Goal: Task Accomplishment & Management: Use online tool/utility

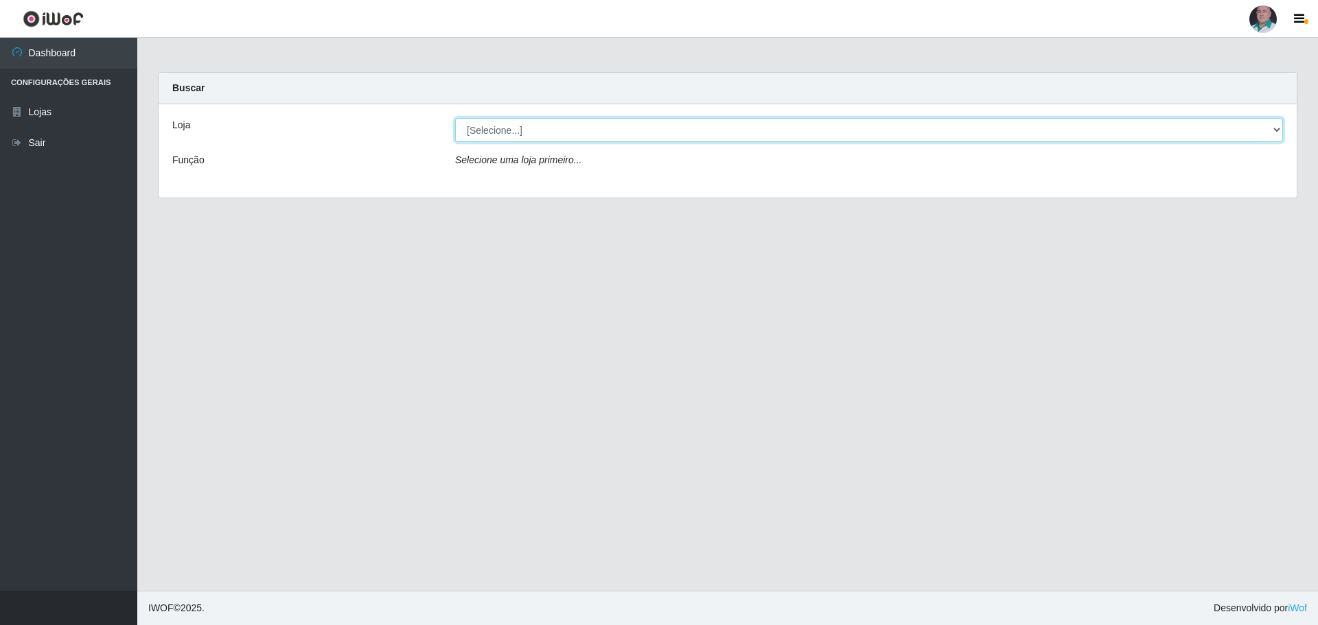
click at [496, 128] on select "[Selecione...] Mar Vermelho - Loja 05" at bounding box center [869, 130] width 828 height 24
select select "252"
click at [455, 118] on select "[Selecione...] Mar Vermelho - Loja 05" at bounding box center [869, 130] width 828 height 24
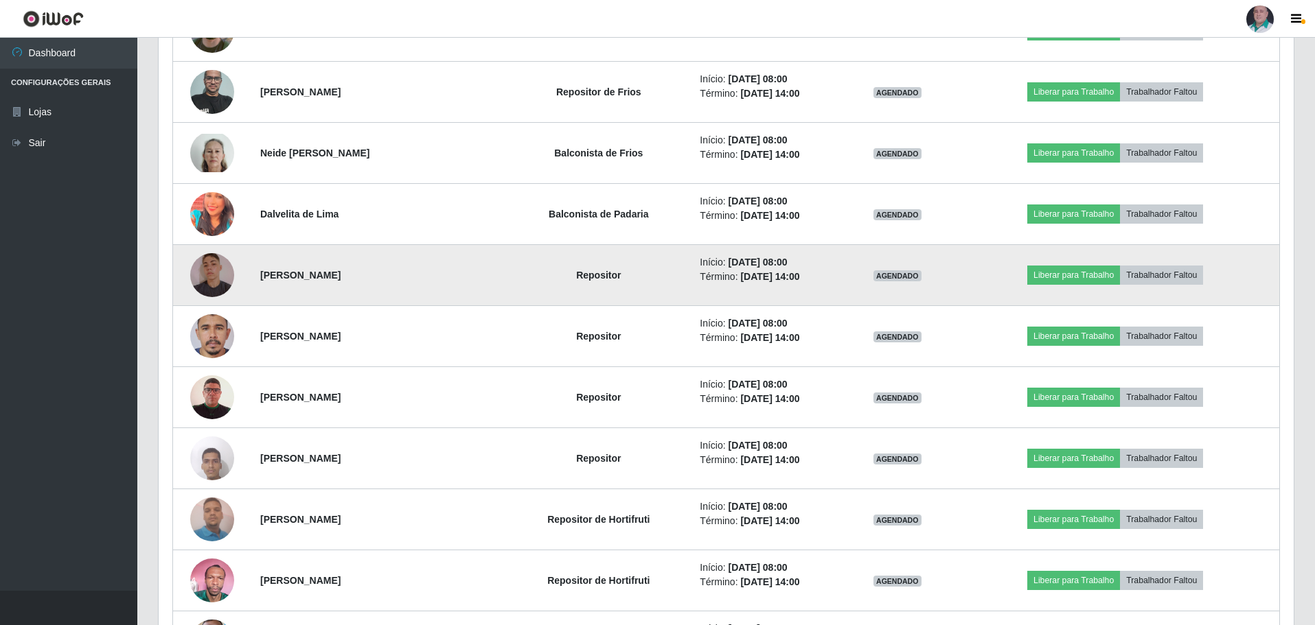
scroll to position [687, 0]
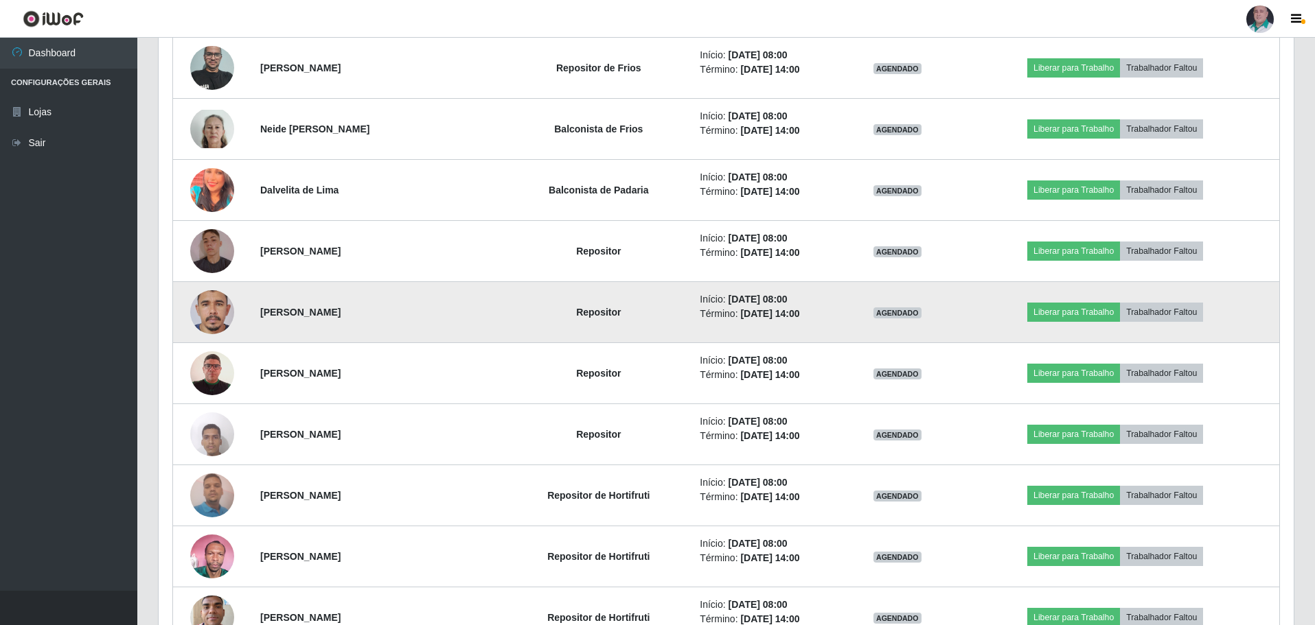
click at [213, 311] on img at bounding box center [212, 312] width 44 height 95
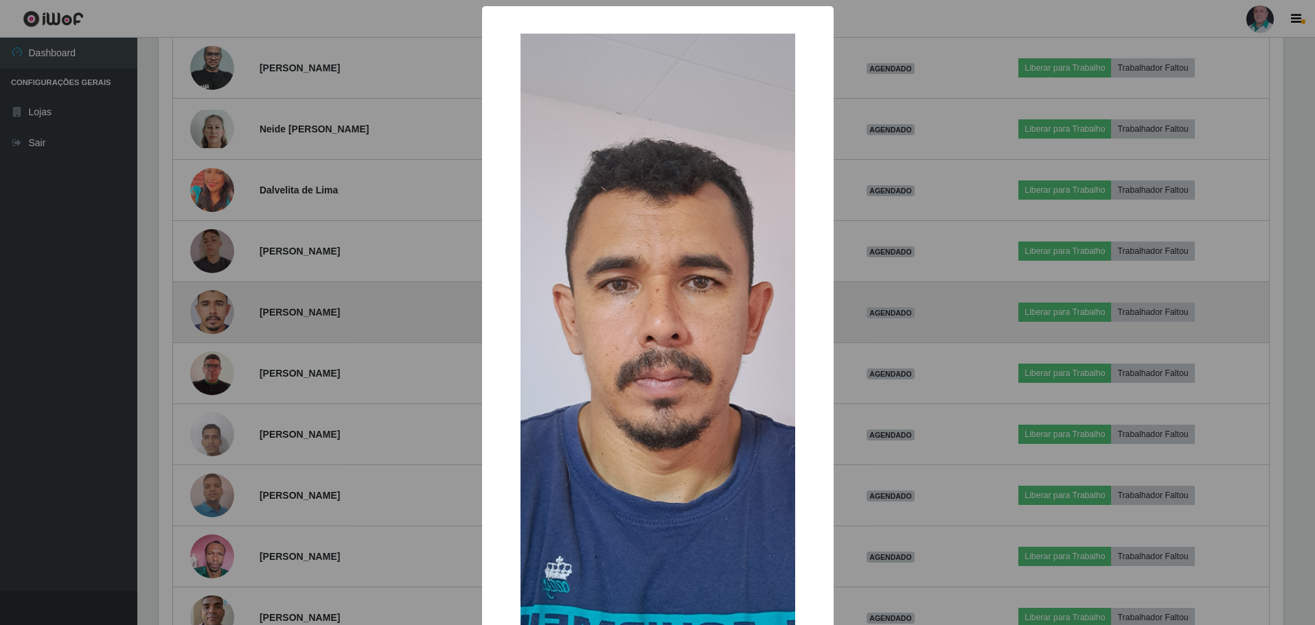
scroll to position [285, 1128]
click at [213, 311] on div "× OK Cancel" at bounding box center [659, 312] width 1318 height 625
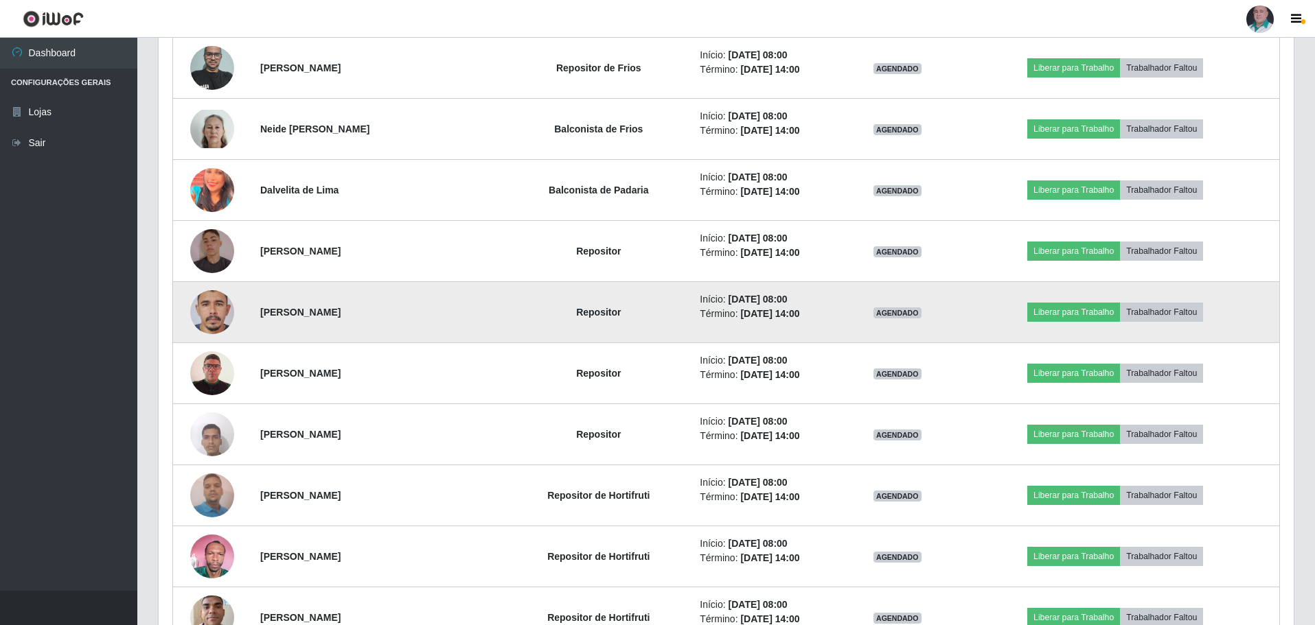
scroll to position [285, 1135]
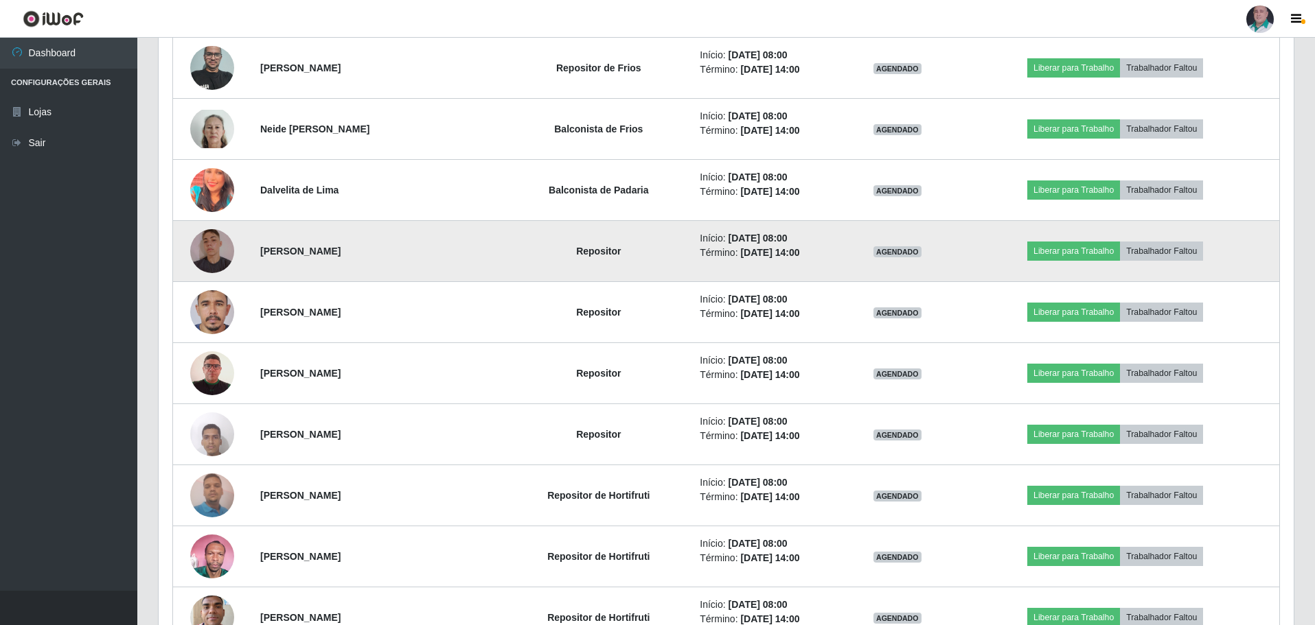
click at [211, 247] on img at bounding box center [212, 251] width 44 height 58
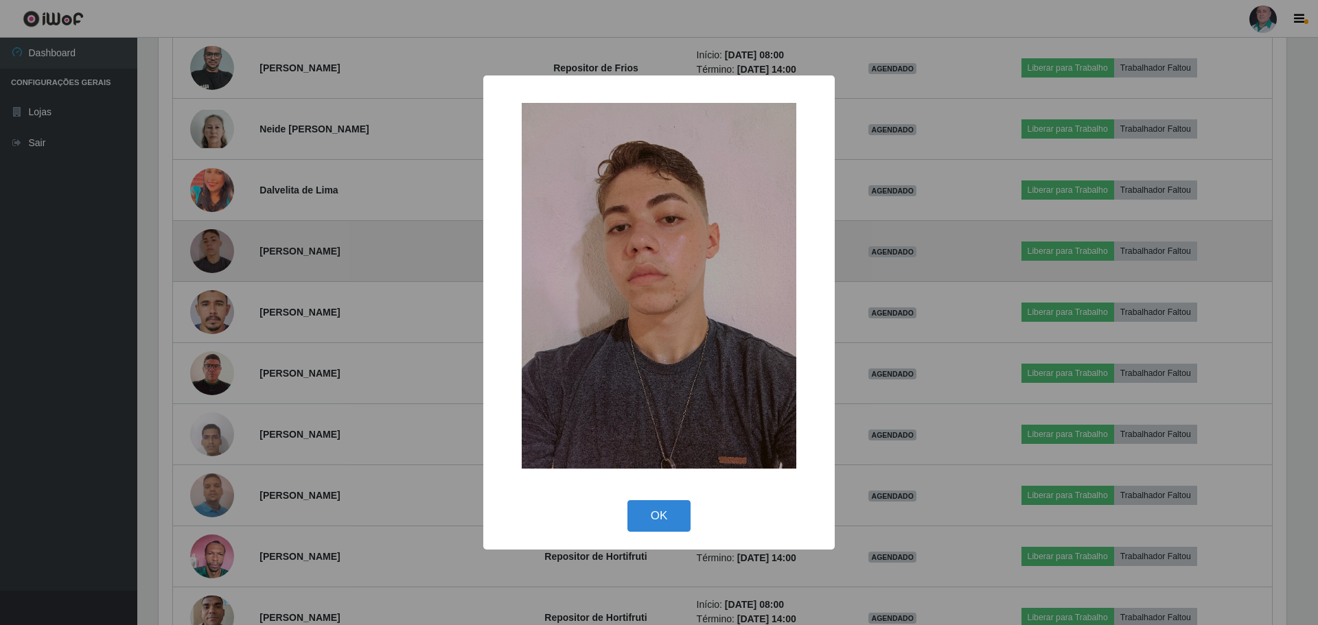
click at [211, 247] on div "× OK Cancel" at bounding box center [659, 312] width 1318 height 625
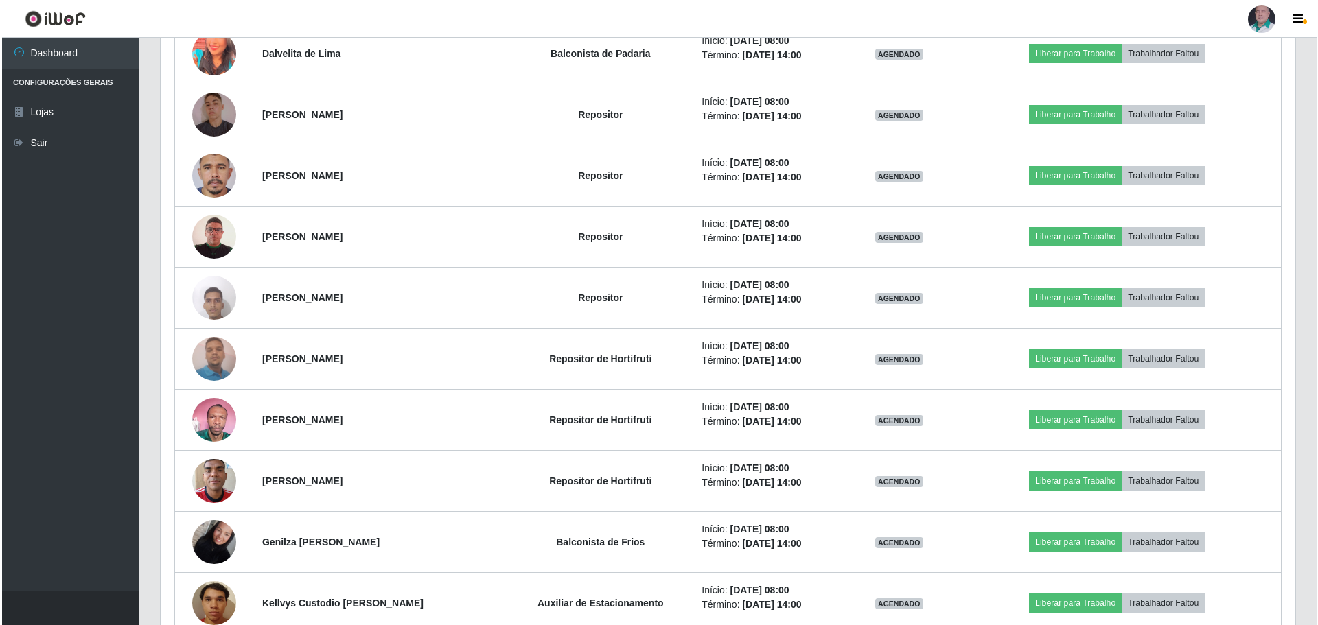
scroll to position [824, 0]
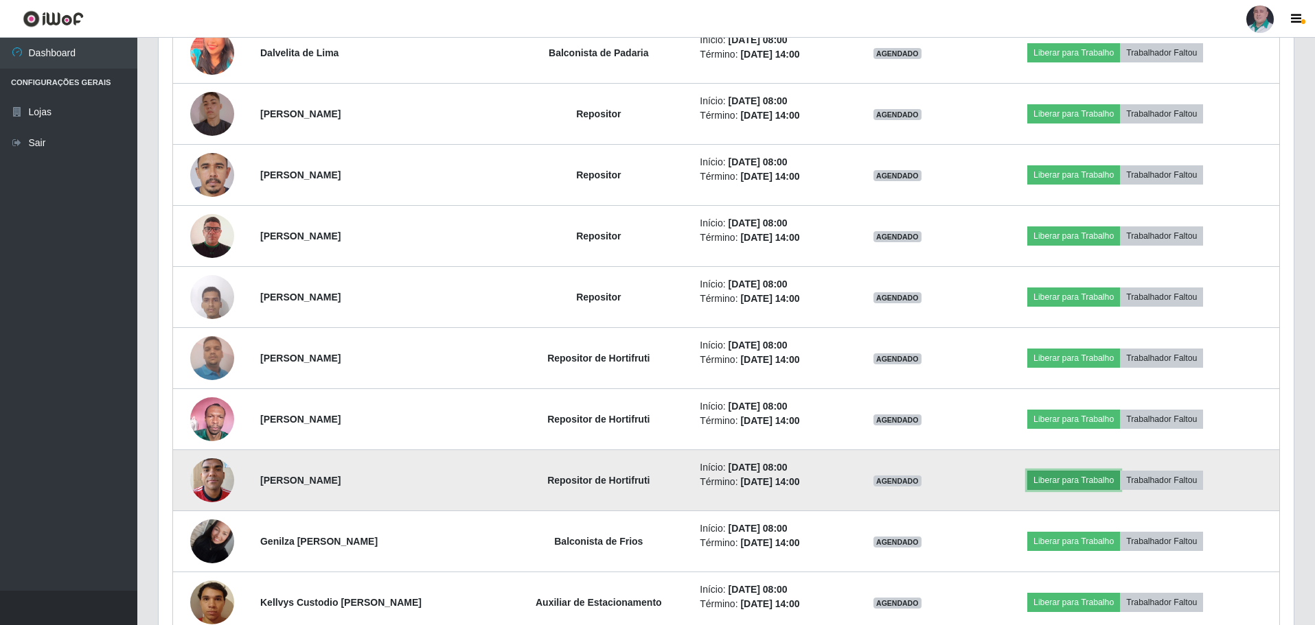
click at [1107, 479] on button "Liberar para Trabalho" at bounding box center [1073, 480] width 93 height 19
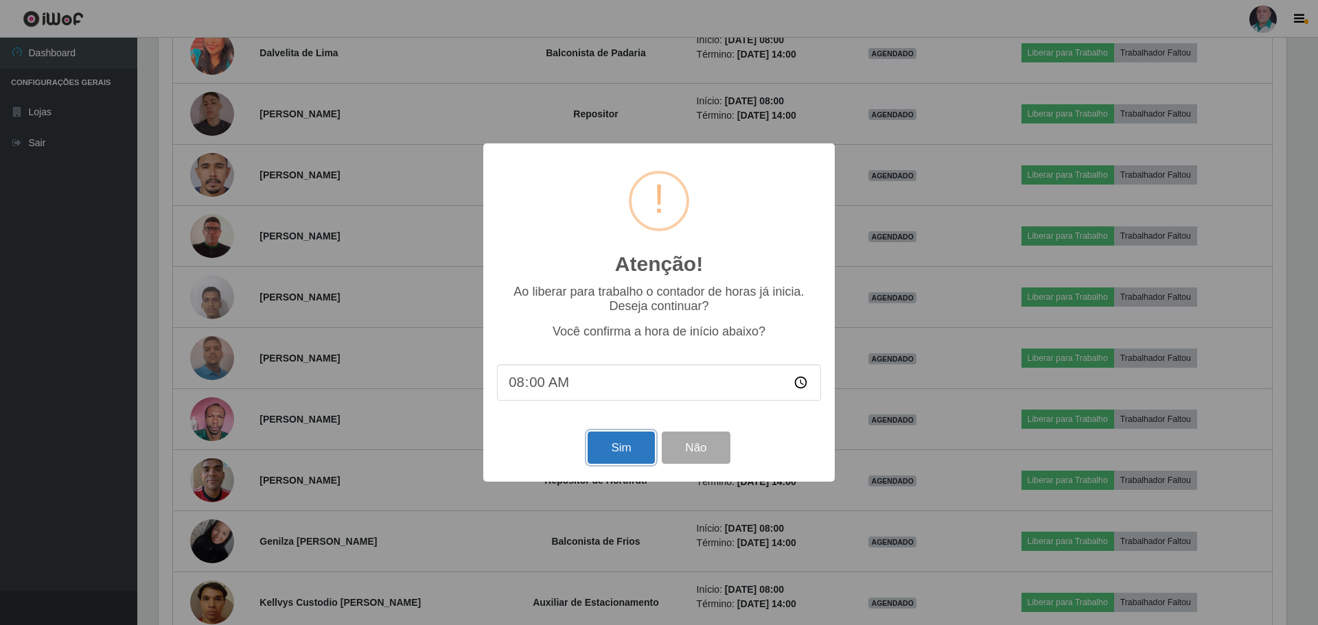
click at [621, 452] on button "Sim" at bounding box center [621, 448] width 67 height 32
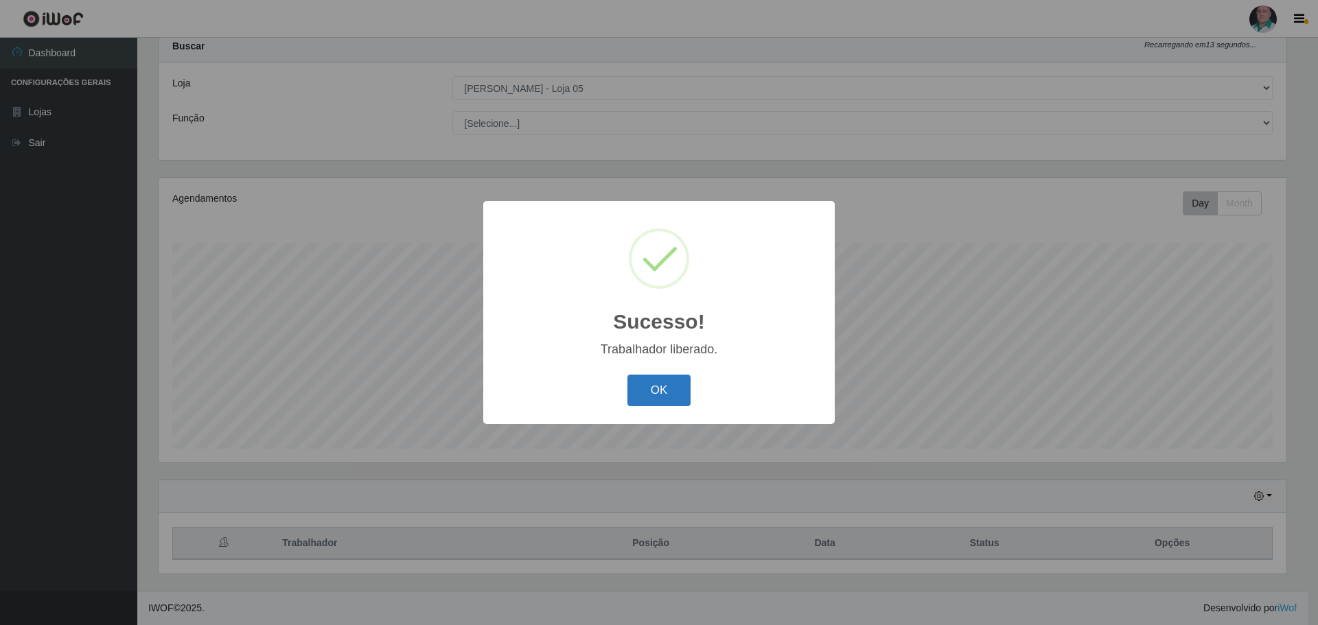
click at [655, 396] on button "OK" at bounding box center [660, 391] width 64 height 32
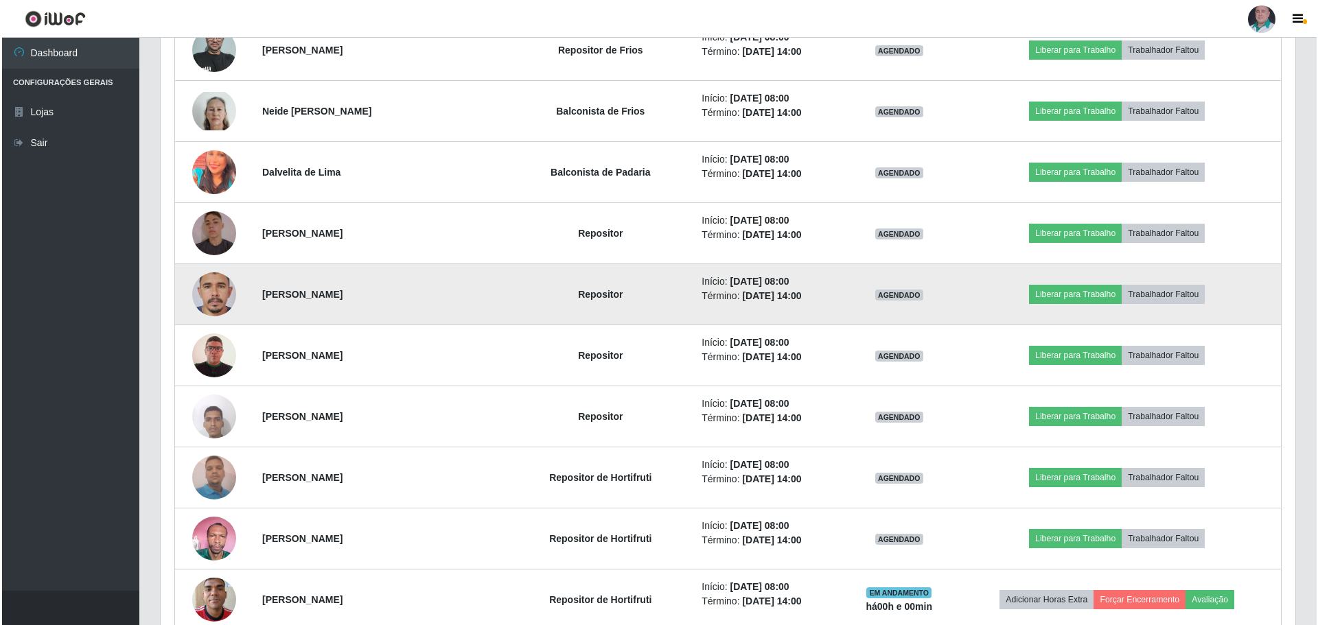
scroll to position [728, 0]
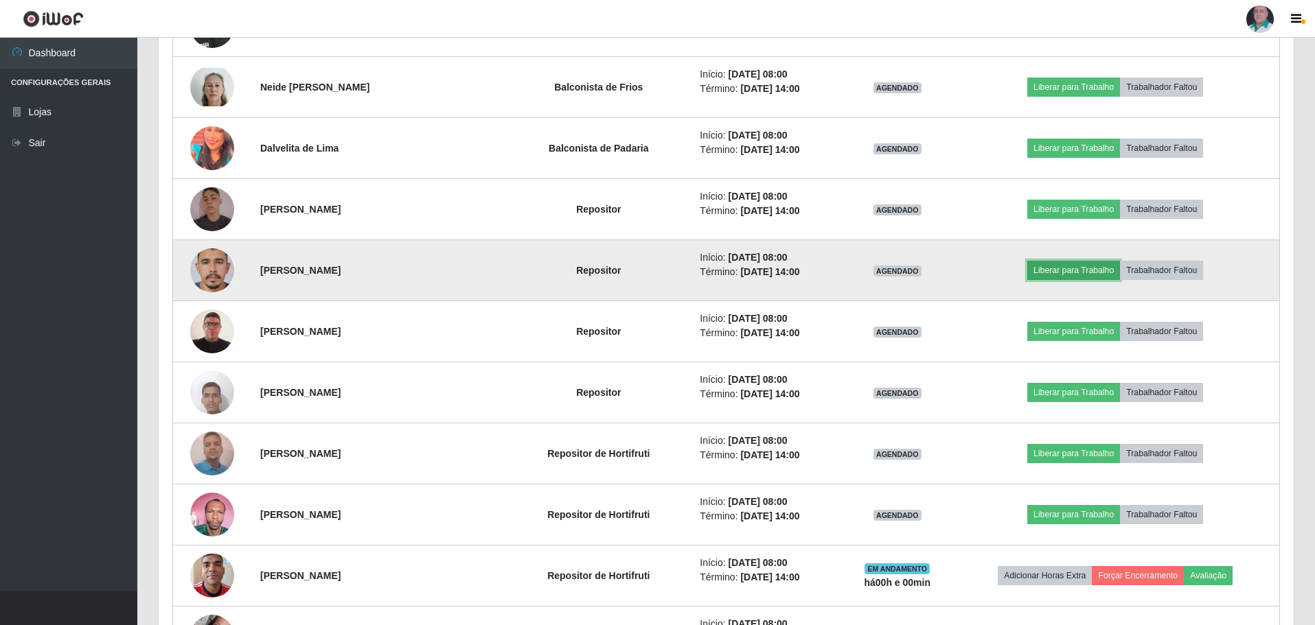
click at [1089, 272] on button "Liberar para Trabalho" at bounding box center [1073, 270] width 93 height 19
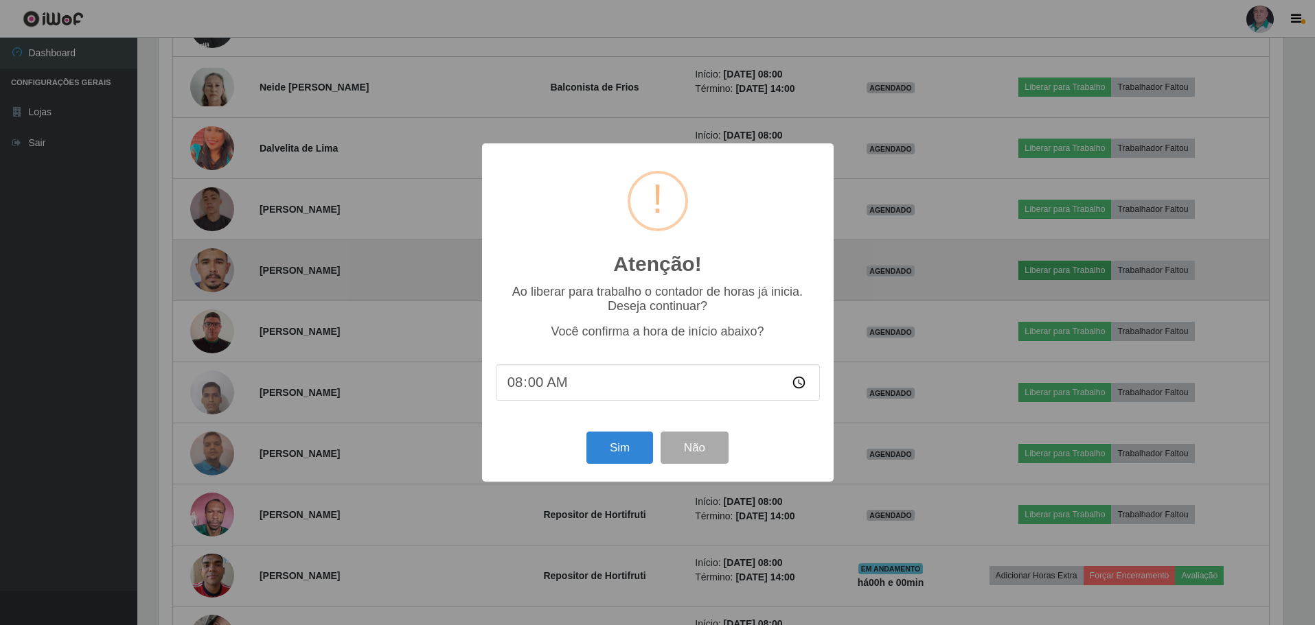
scroll to position [285, 1128]
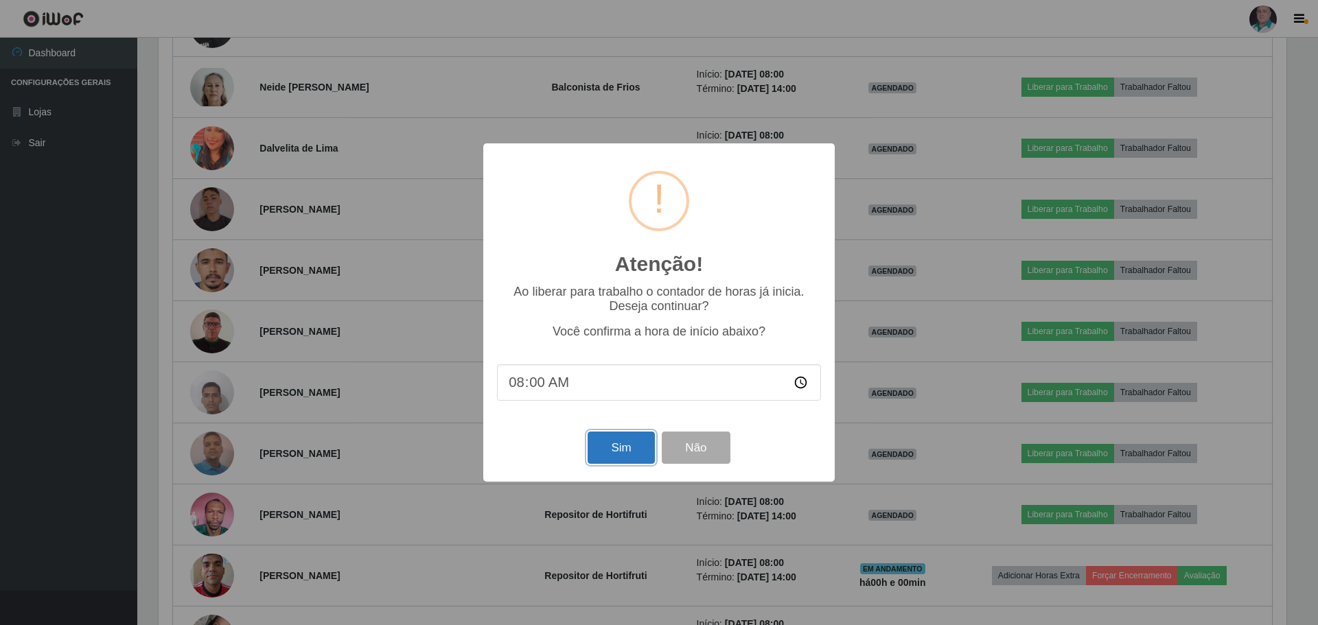
click at [634, 453] on button "Sim" at bounding box center [621, 448] width 67 height 32
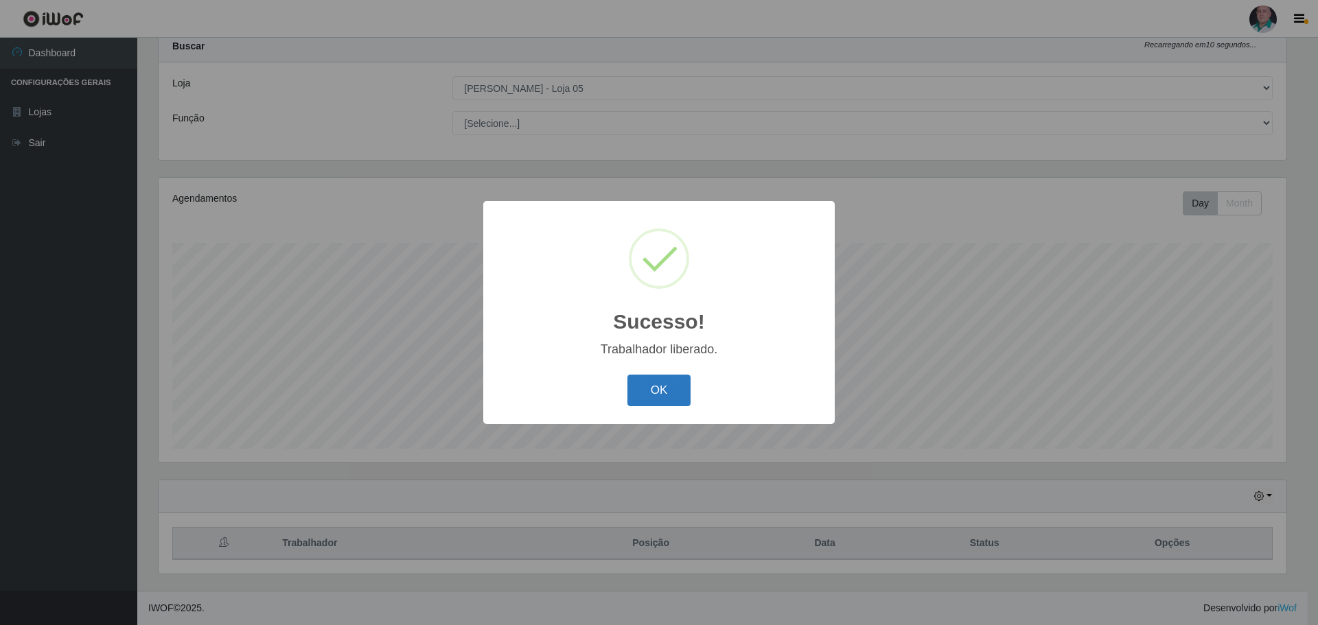
click at [665, 396] on button "OK" at bounding box center [660, 391] width 64 height 32
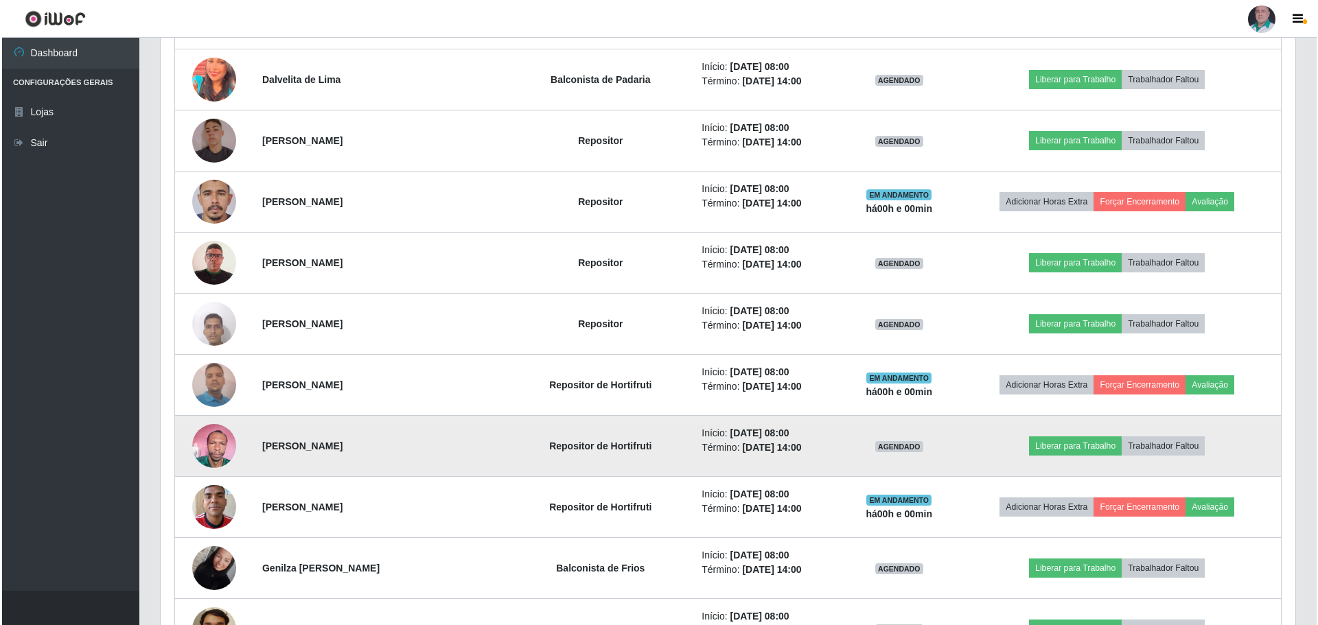
scroll to position [866, 0]
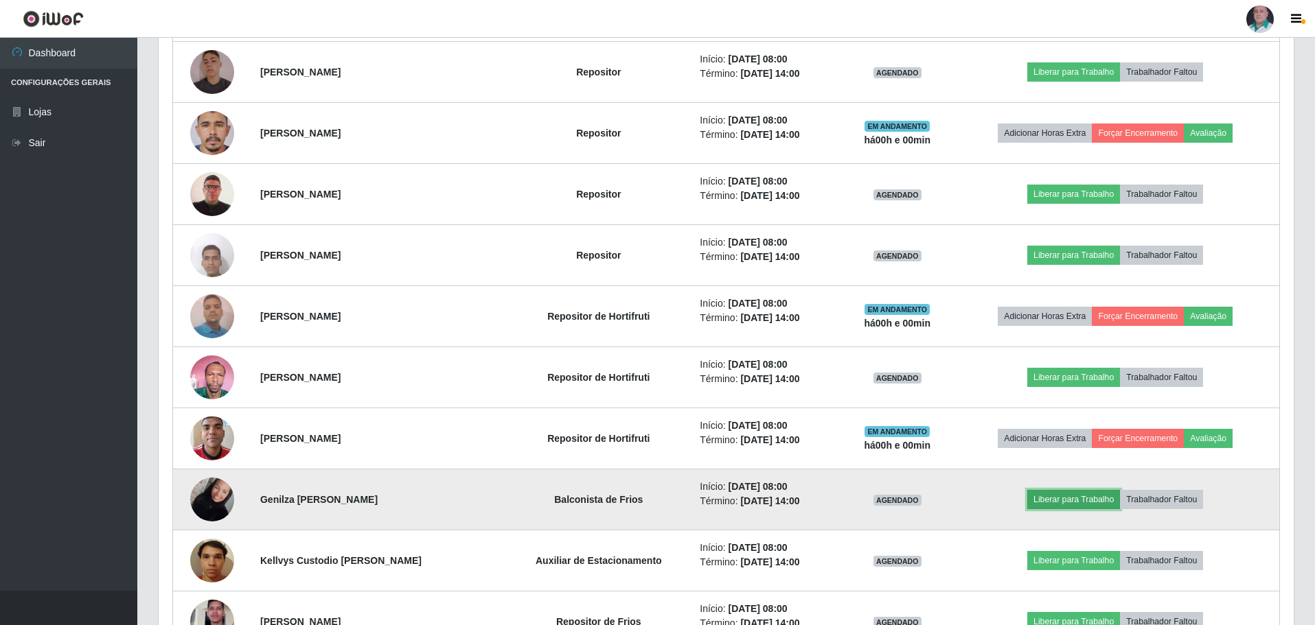
click at [1077, 500] on button "Liberar para Trabalho" at bounding box center [1073, 499] width 93 height 19
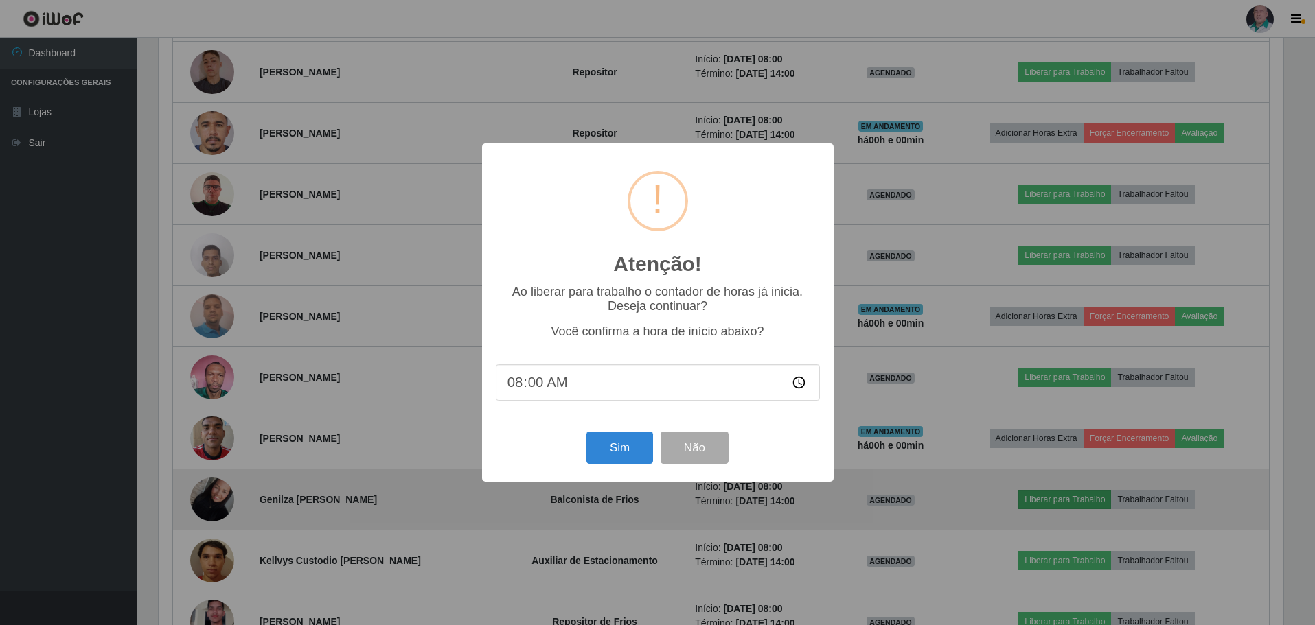
scroll to position [0, 0]
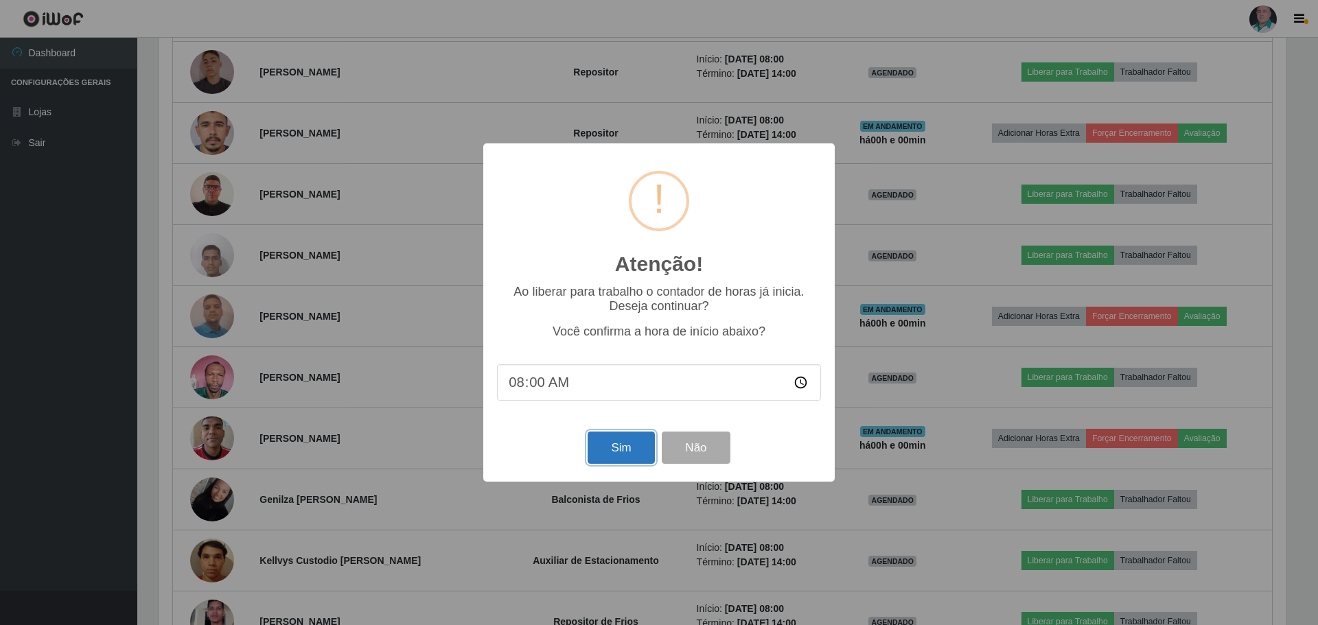
click at [625, 451] on button "Sim" at bounding box center [621, 448] width 67 height 32
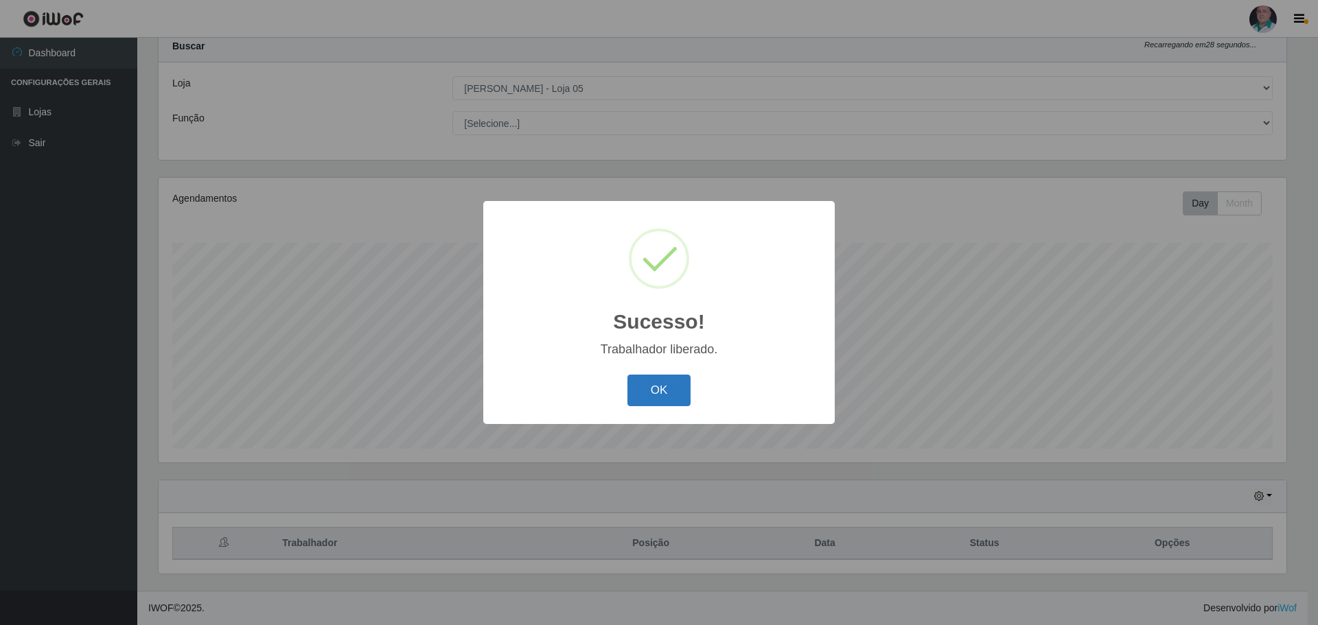
click at [668, 398] on button "OK" at bounding box center [660, 391] width 64 height 32
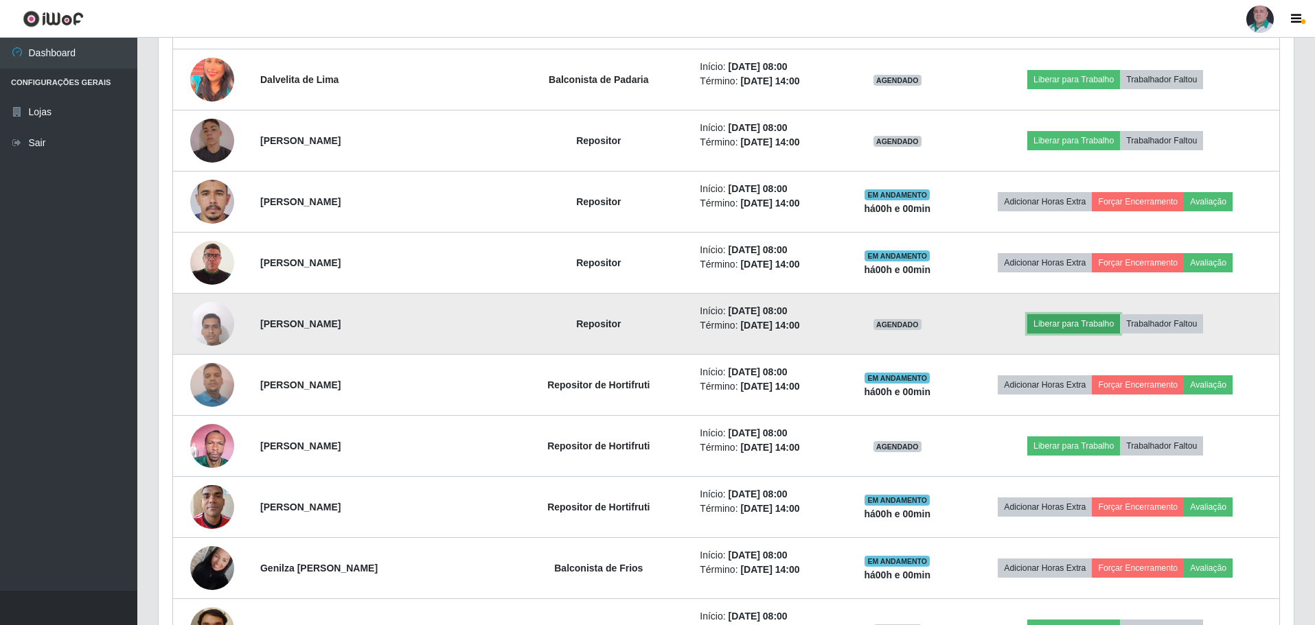
click at [1090, 326] on button "Liberar para Trabalho" at bounding box center [1073, 323] width 93 height 19
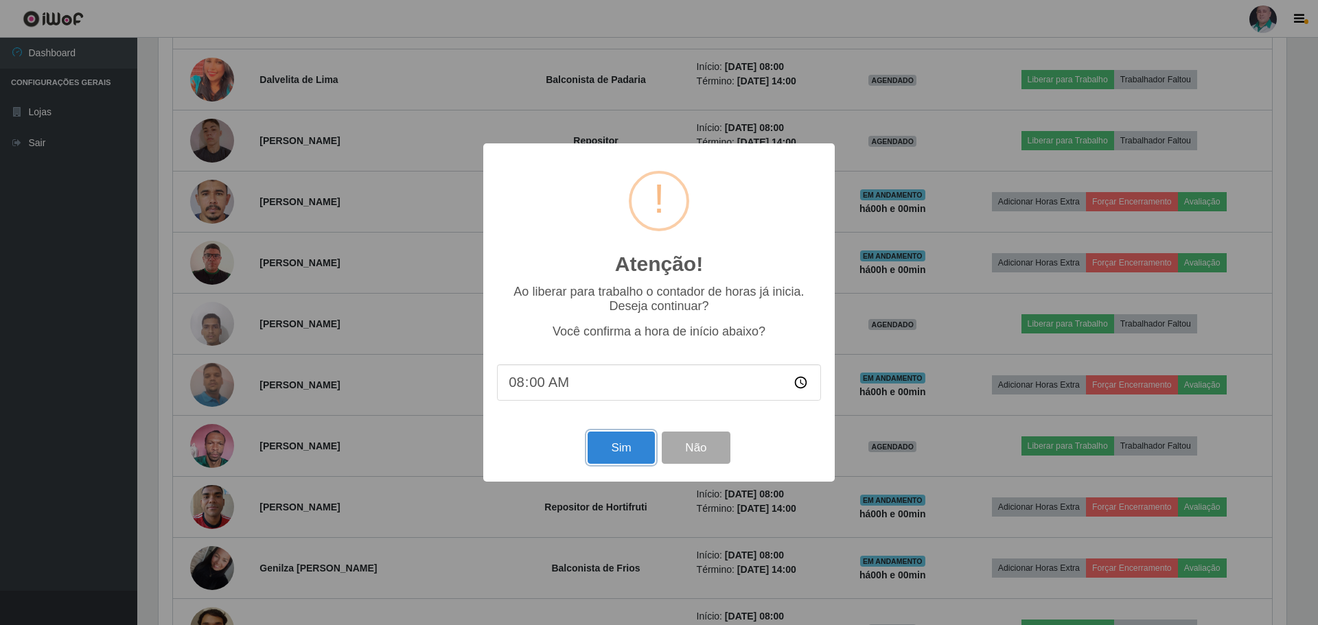
click at [621, 447] on button "Sim" at bounding box center [621, 448] width 67 height 32
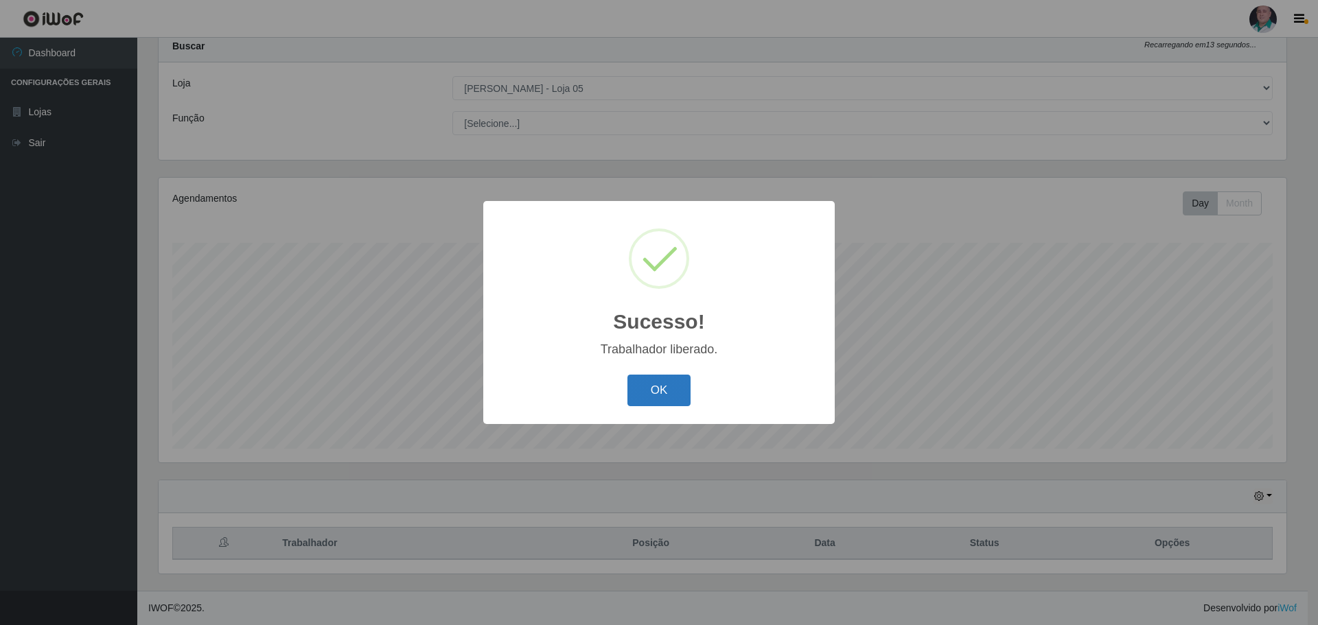
click at [682, 392] on button "OK" at bounding box center [660, 391] width 64 height 32
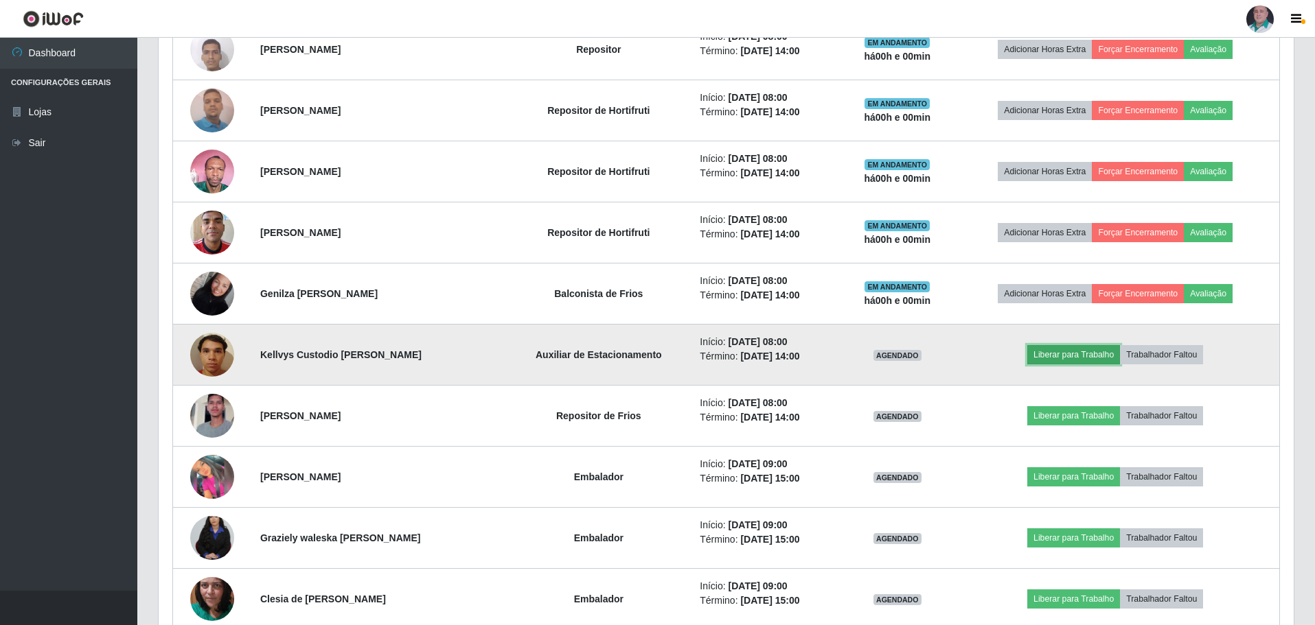
click at [1077, 354] on button "Liberar para Trabalho" at bounding box center [1073, 354] width 93 height 19
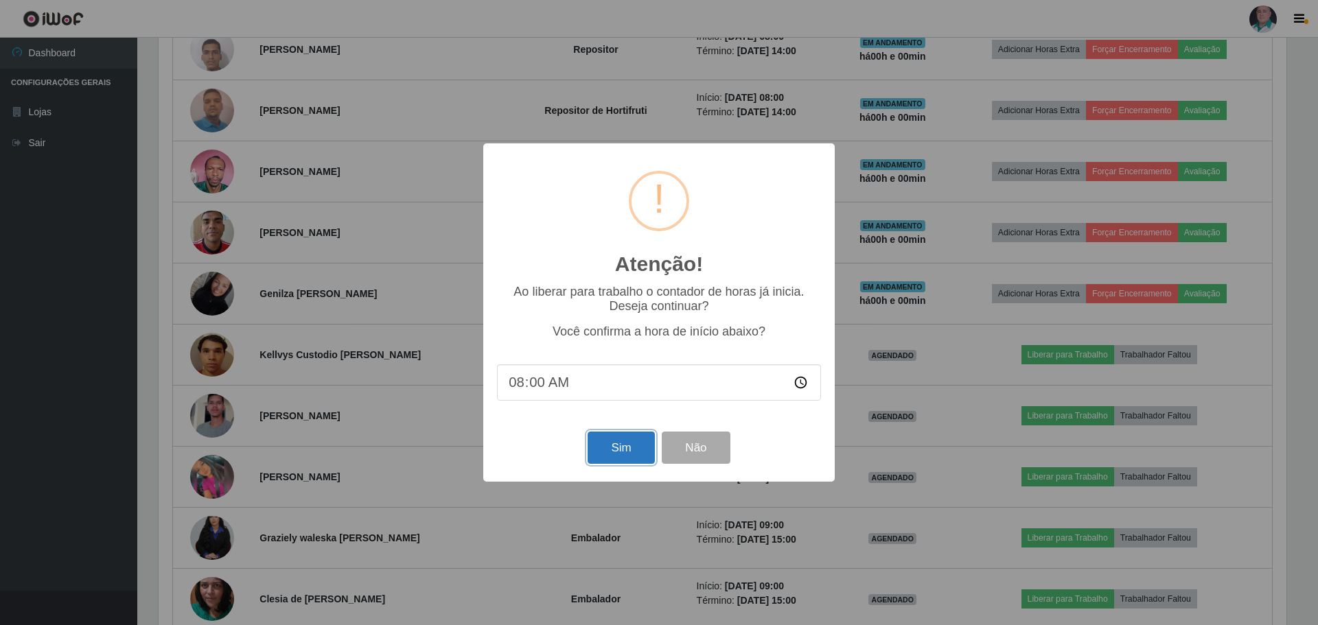
click at [623, 457] on button "Sim" at bounding box center [621, 448] width 67 height 32
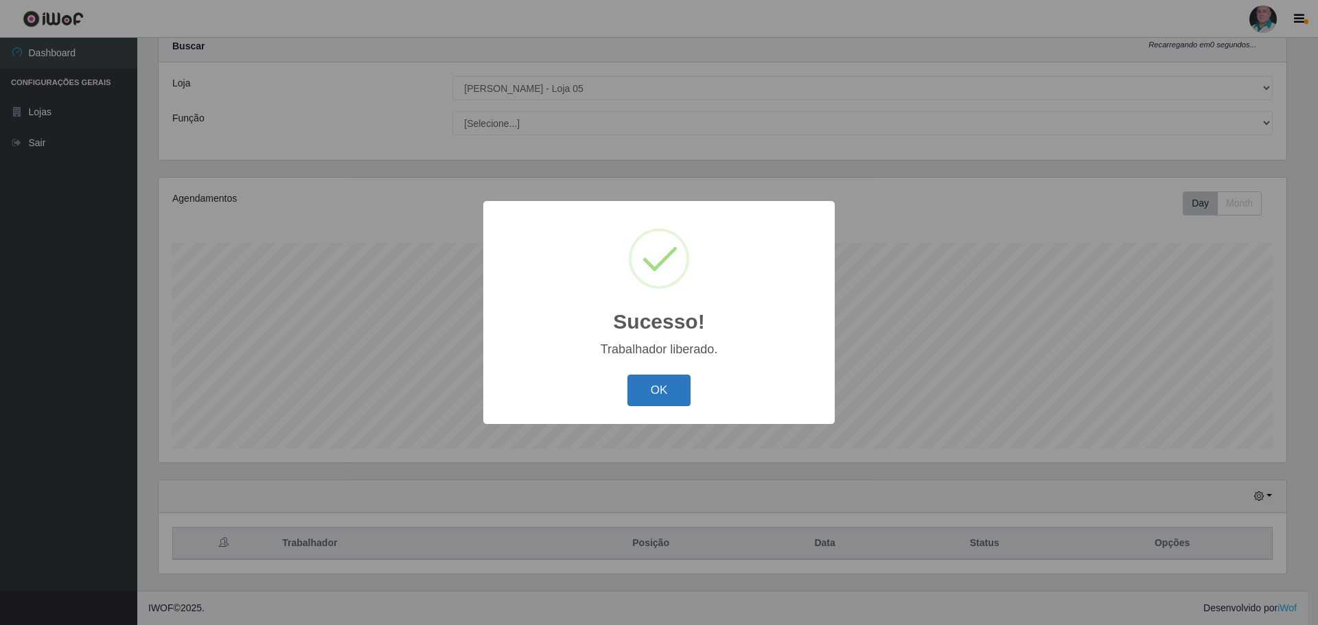
click at [660, 391] on button "OK" at bounding box center [660, 391] width 64 height 32
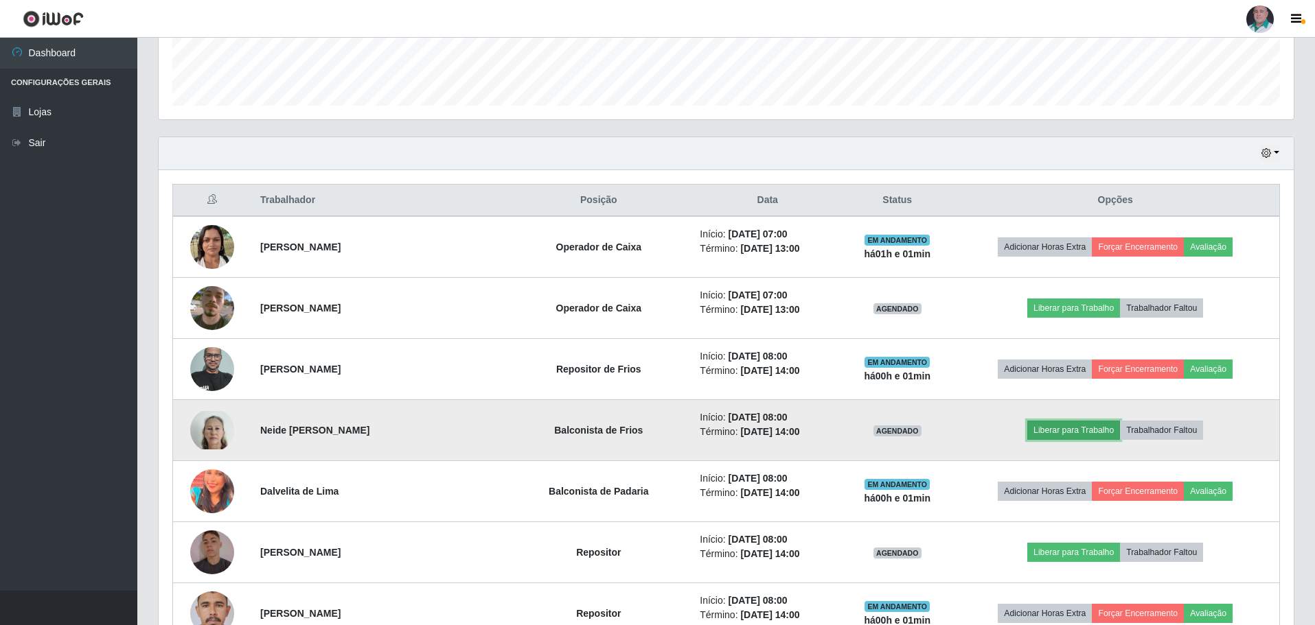
click at [1077, 434] on button "Liberar para Trabalho" at bounding box center [1073, 430] width 93 height 19
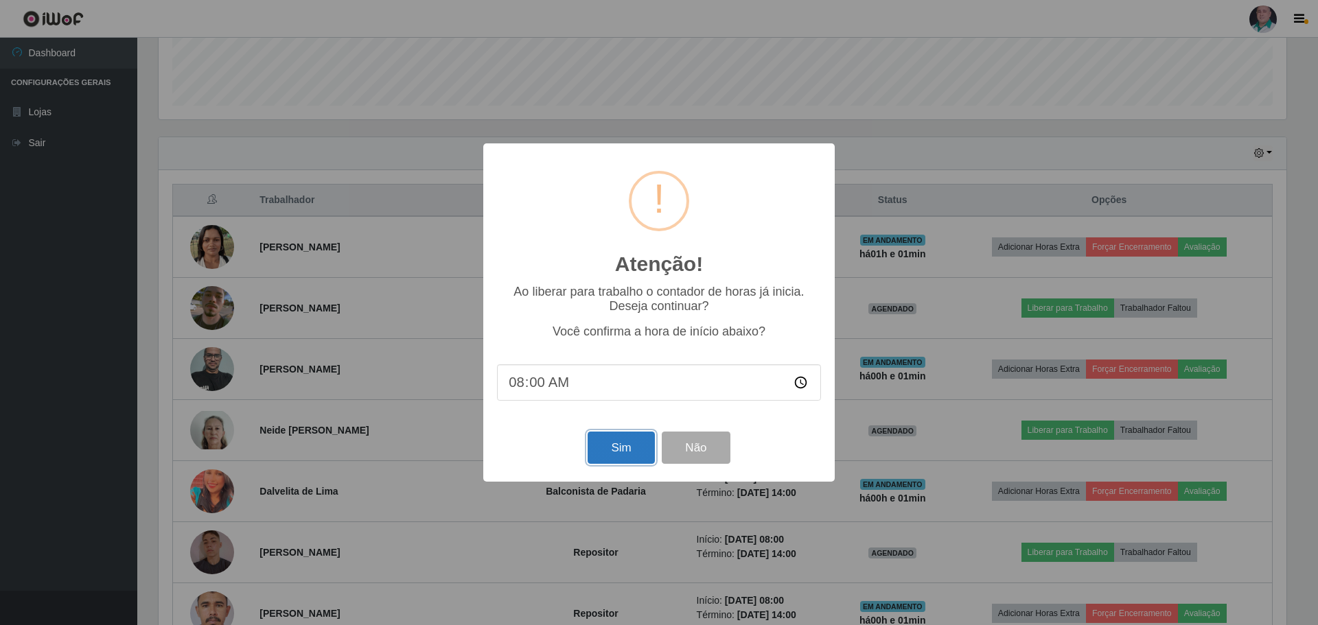
click at [628, 454] on button "Sim" at bounding box center [621, 448] width 67 height 32
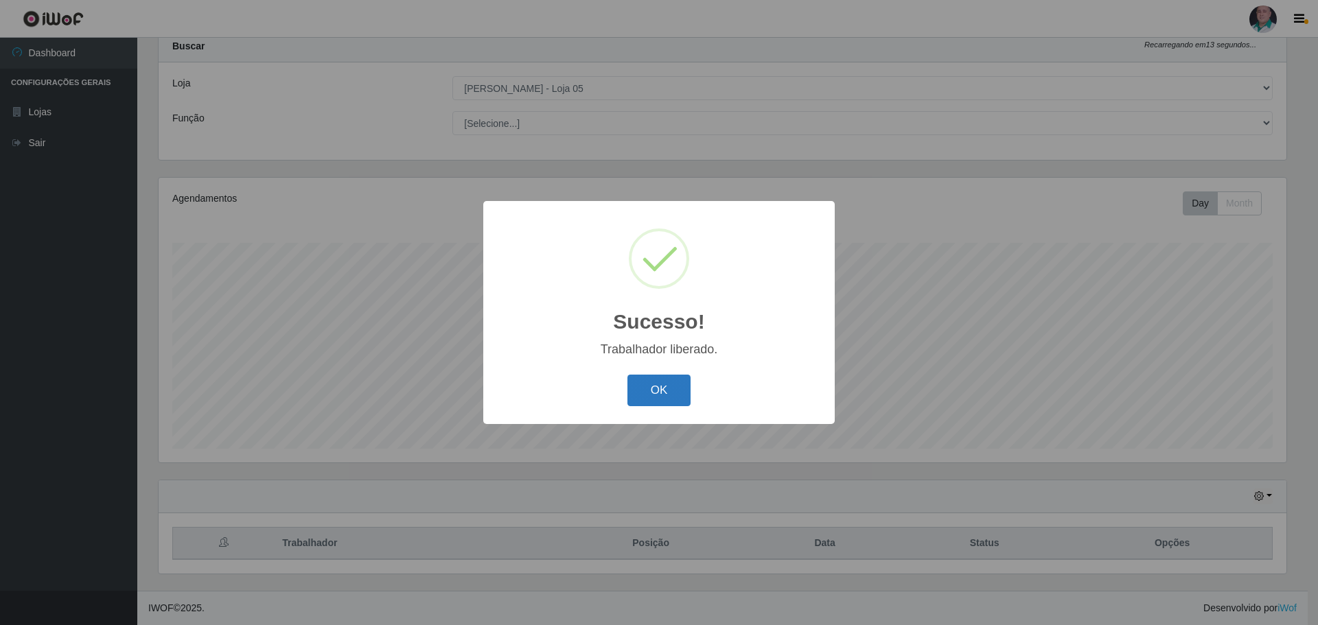
click at [654, 395] on button "OK" at bounding box center [660, 391] width 64 height 32
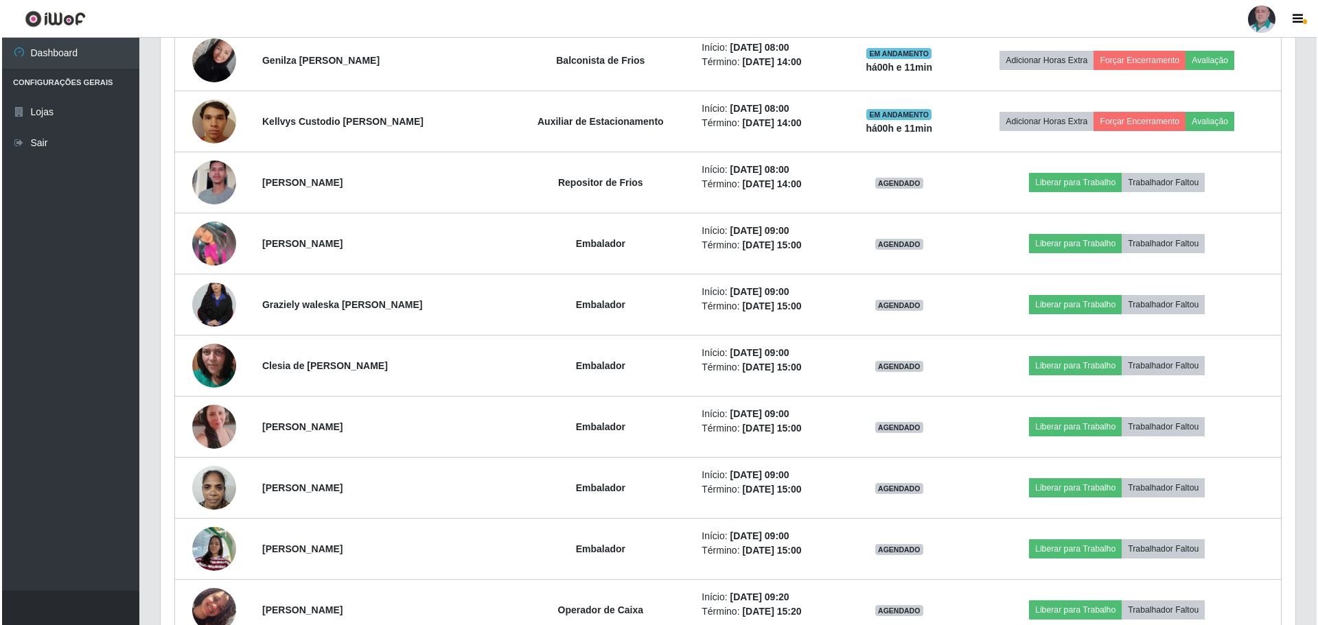
scroll to position [1278, 0]
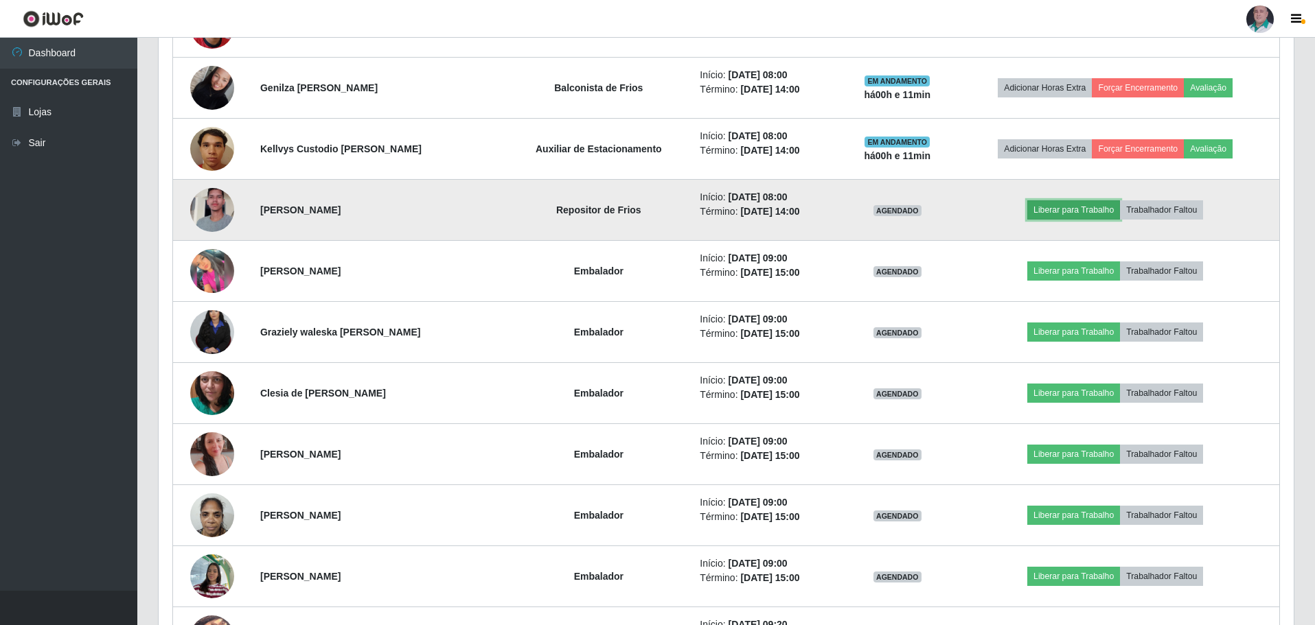
click at [1068, 210] on button "Liberar para Trabalho" at bounding box center [1073, 209] width 93 height 19
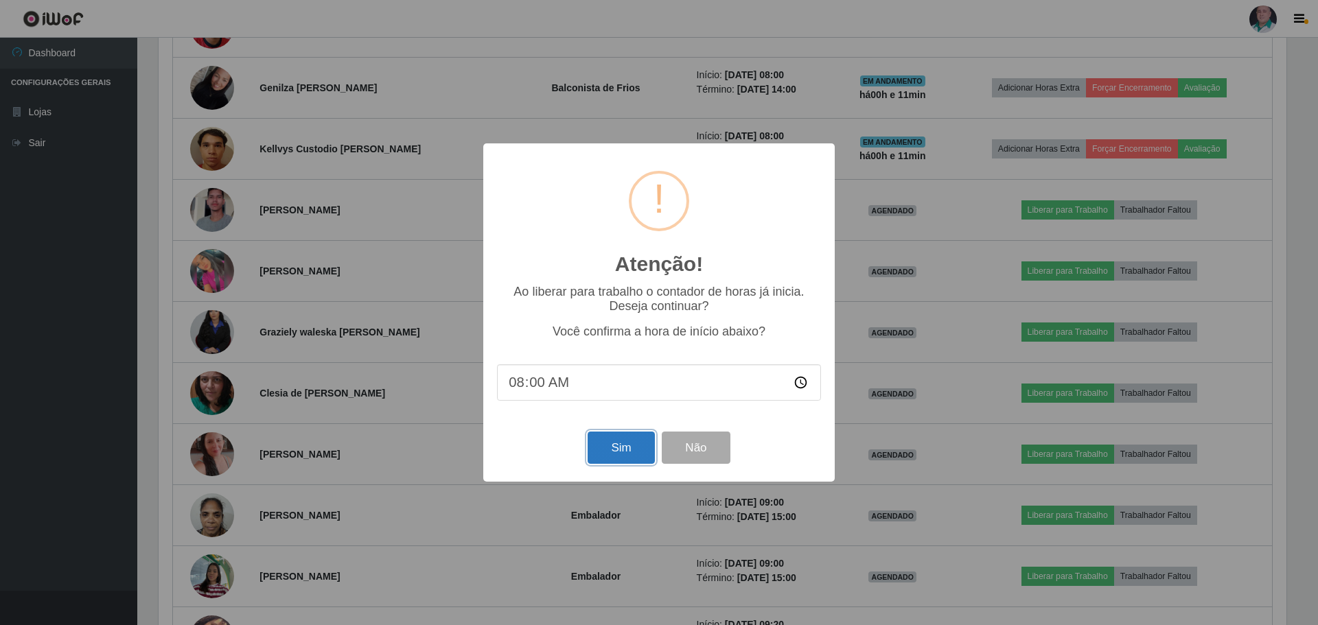
click at [638, 454] on button "Sim" at bounding box center [621, 448] width 67 height 32
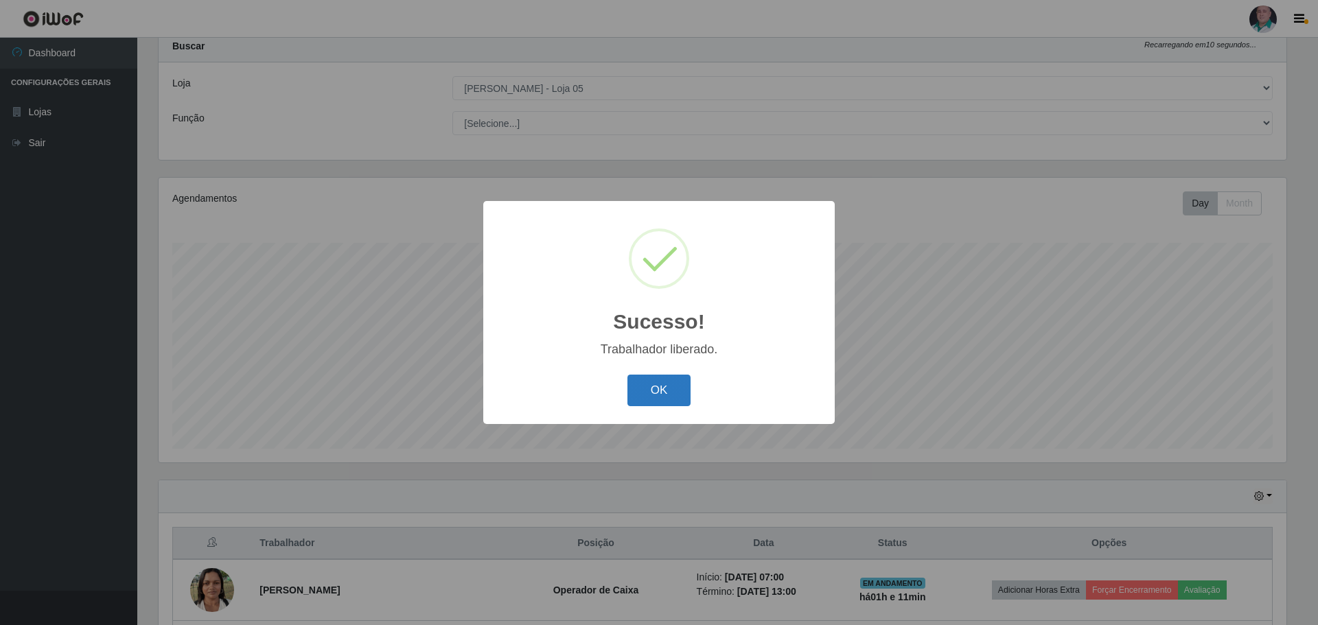
click at [682, 390] on button "OK" at bounding box center [660, 391] width 64 height 32
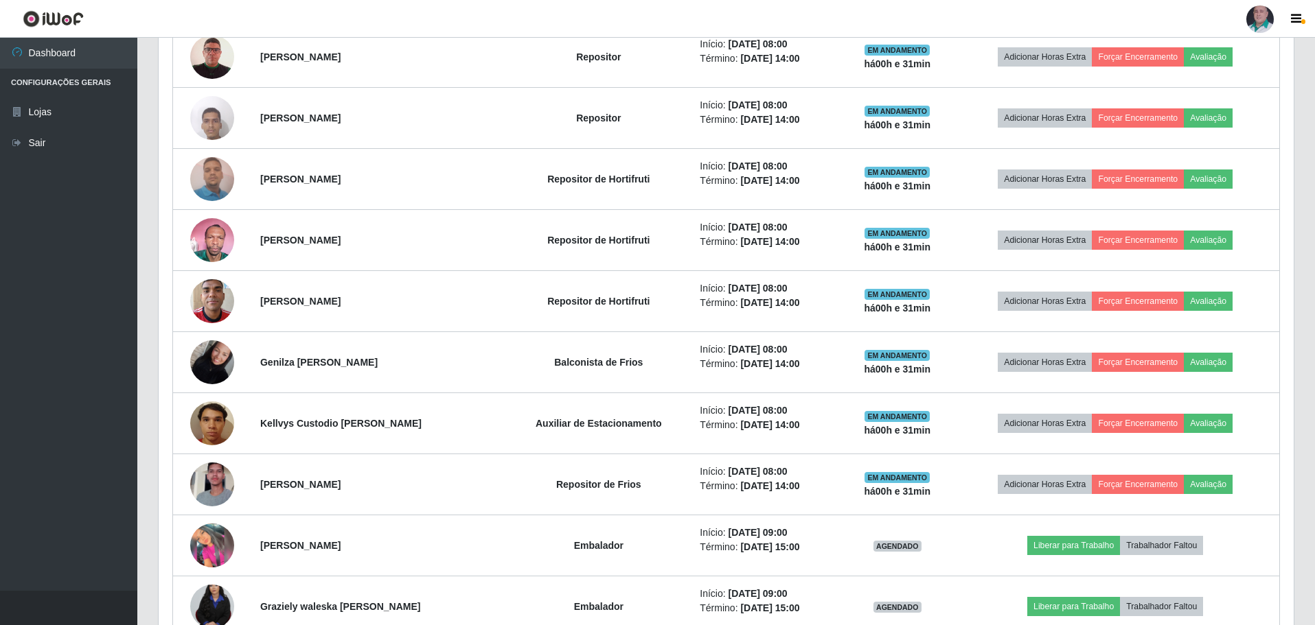
scroll to position [728, 0]
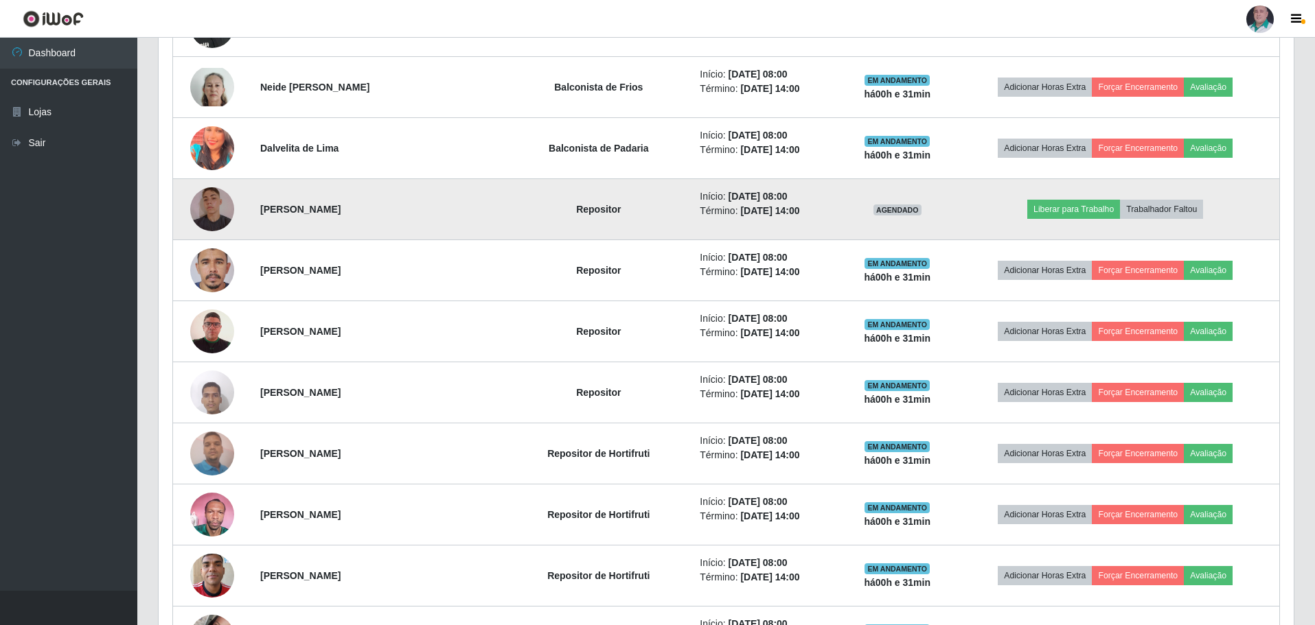
click at [414, 207] on td "[PERSON_NAME]" at bounding box center [378, 209] width 253 height 61
click at [220, 214] on img at bounding box center [212, 209] width 44 height 58
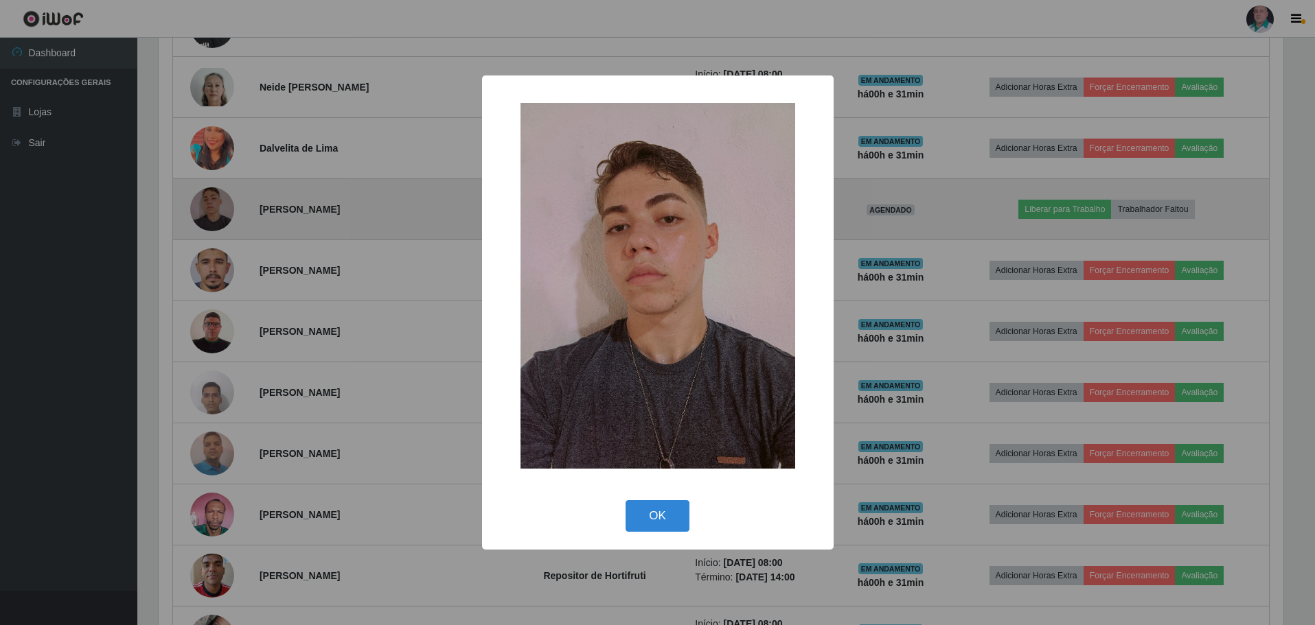
scroll to position [285, 1128]
click at [222, 214] on div "× OK Cancel" at bounding box center [659, 312] width 1318 height 625
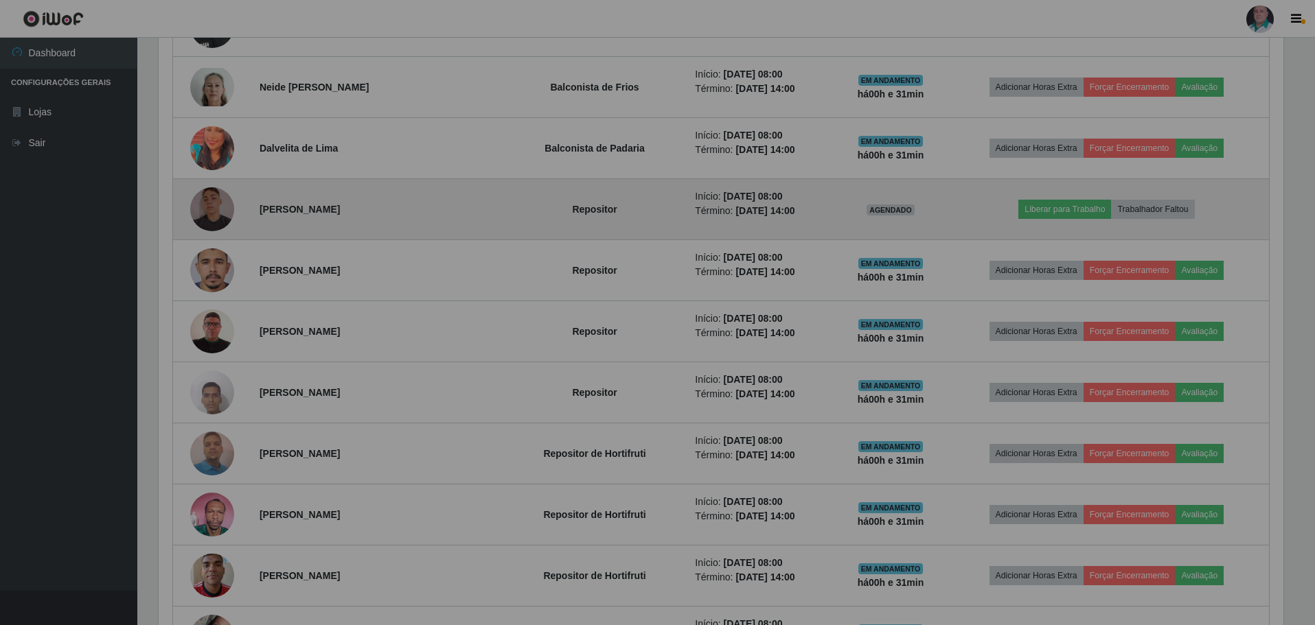
scroll to position [285, 1135]
